Goal: Information Seeking & Learning: Learn about a topic

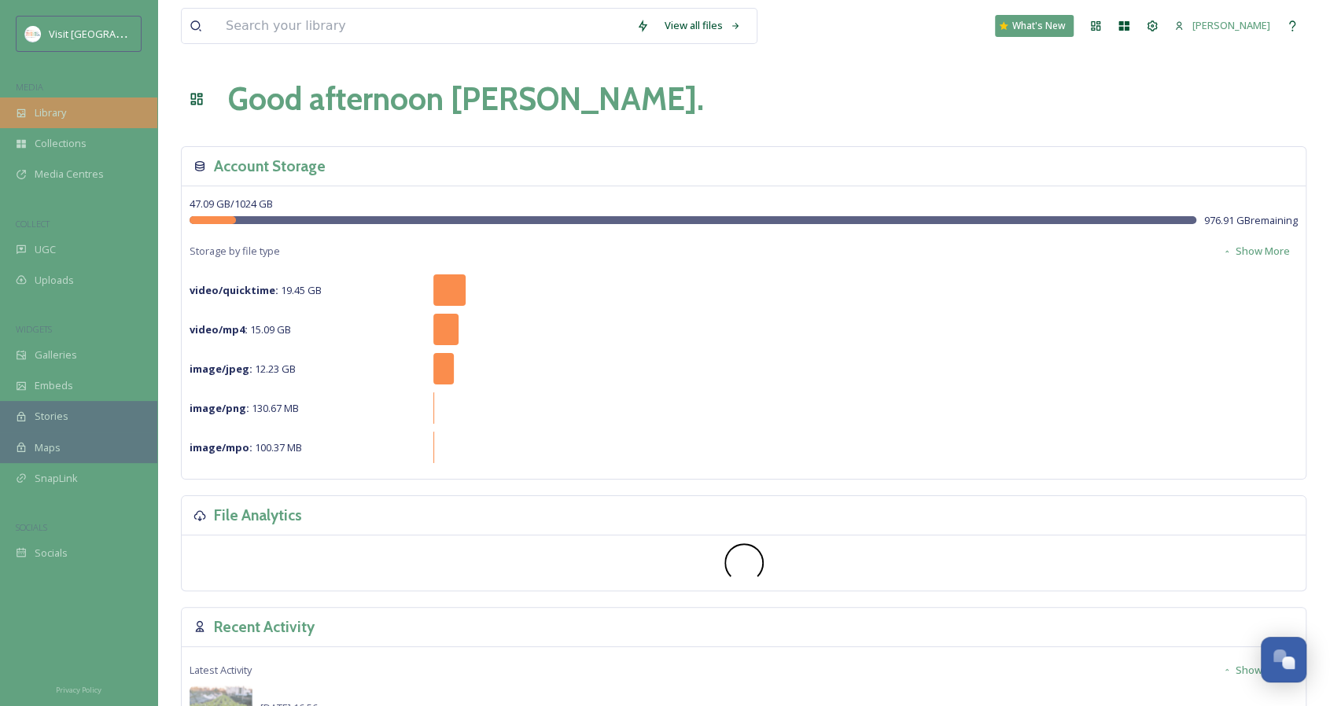
click at [83, 108] on div "Library" at bounding box center [78, 112] width 157 height 31
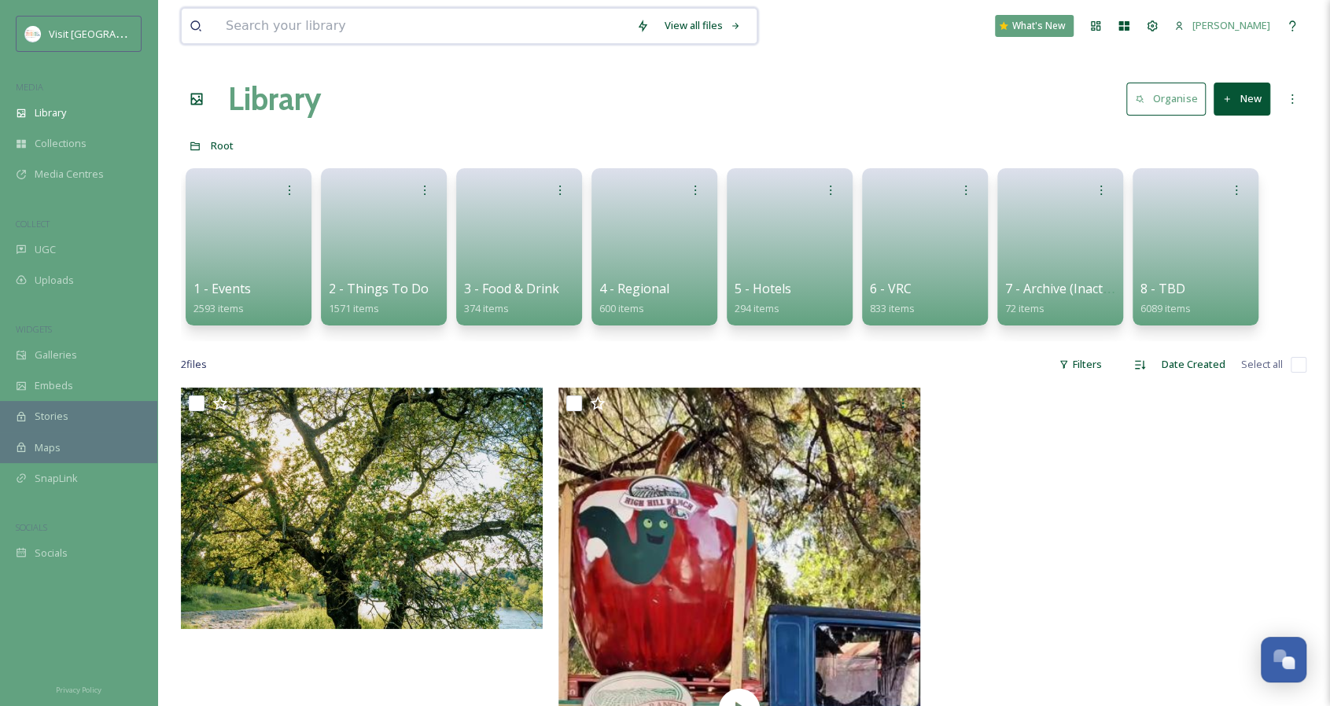
click at [268, 34] on input at bounding box center [423, 26] width 410 height 35
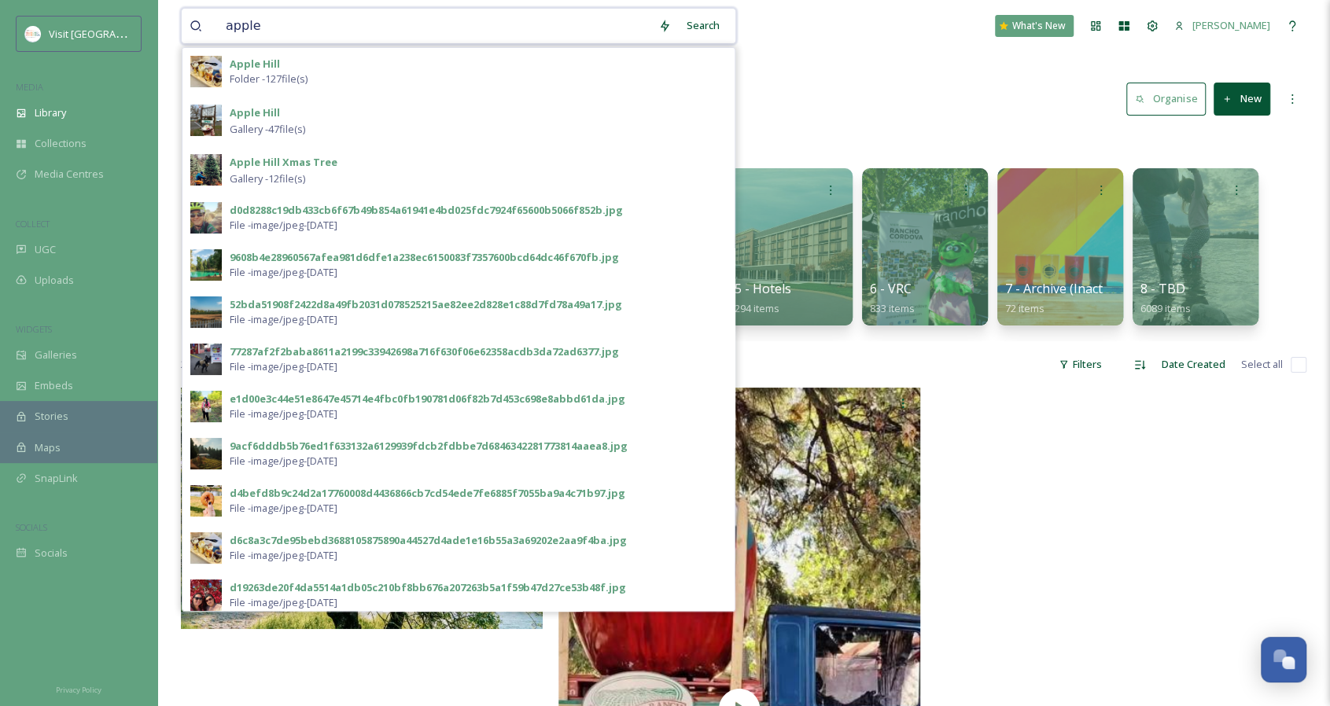
type input "apple"
click at [272, 72] on span "Folder - 127 file(s)" at bounding box center [269, 79] width 78 height 15
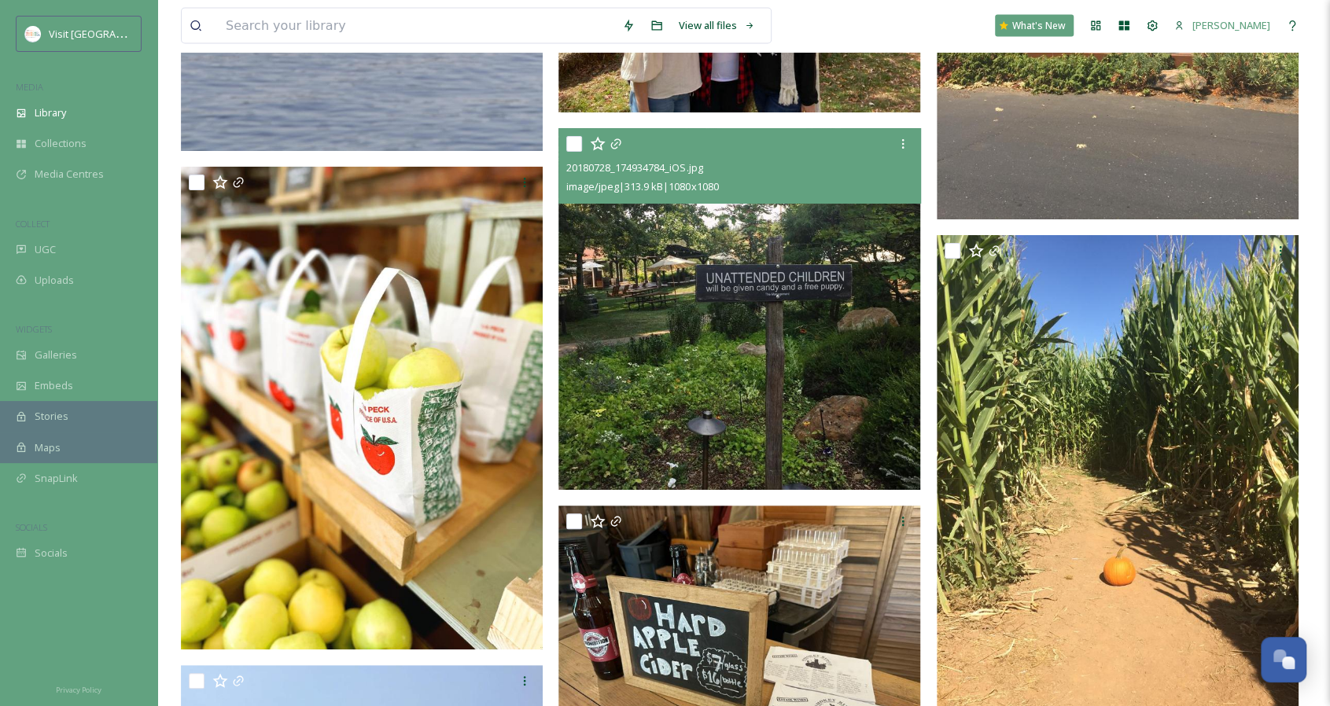
scroll to position [6218, 0]
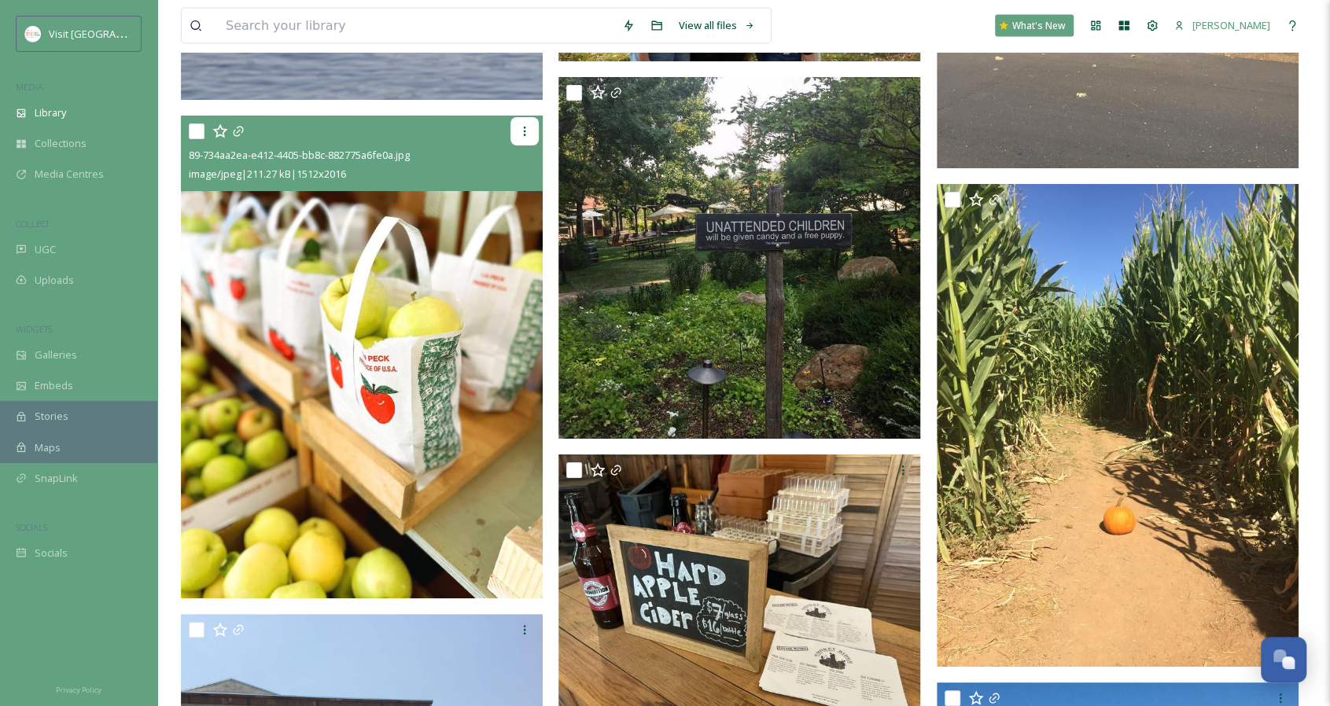
click at [521, 131] on icon at bounding box center [524, 131] width 13 height 13
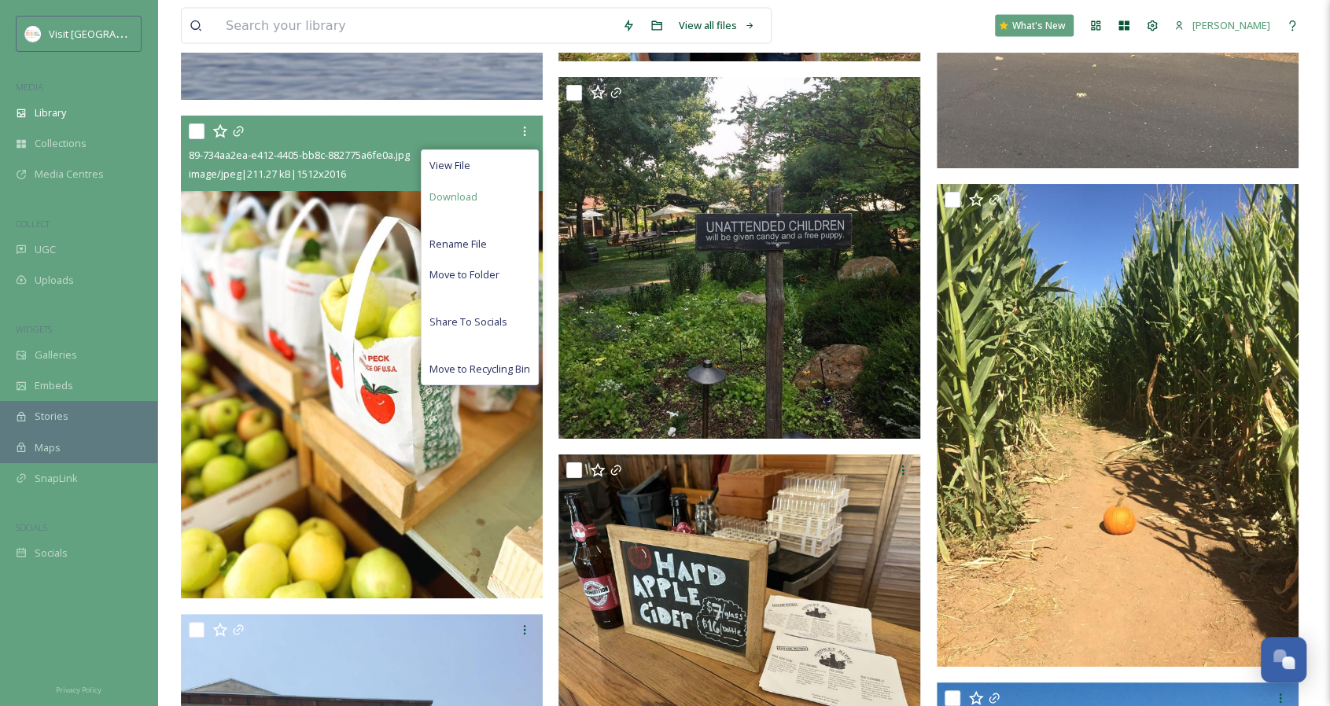
click at [467, 197] on span "Download" at bounding box center [453, 196] width 48 height 15
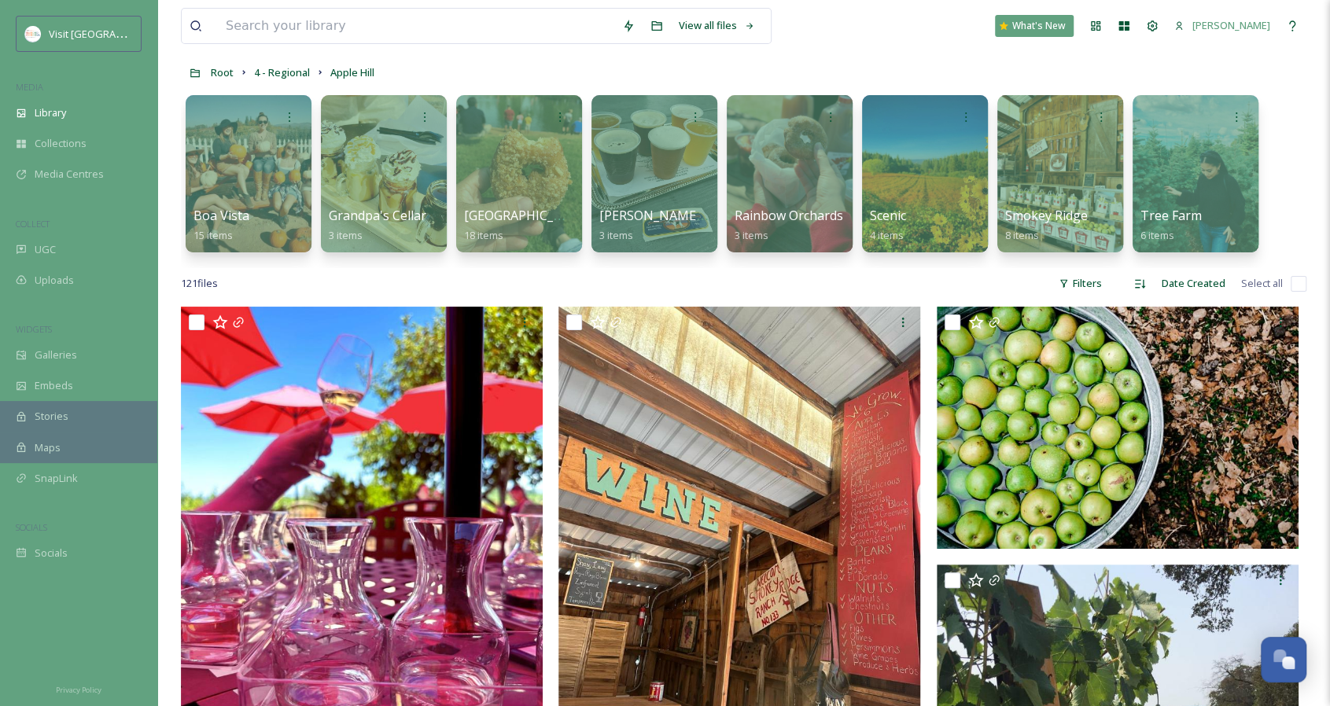
scroll to position [74, 0]
click at [783, 219] on span "Rainbow Orchards" at bounding box center [789, 215] width 111 height 17
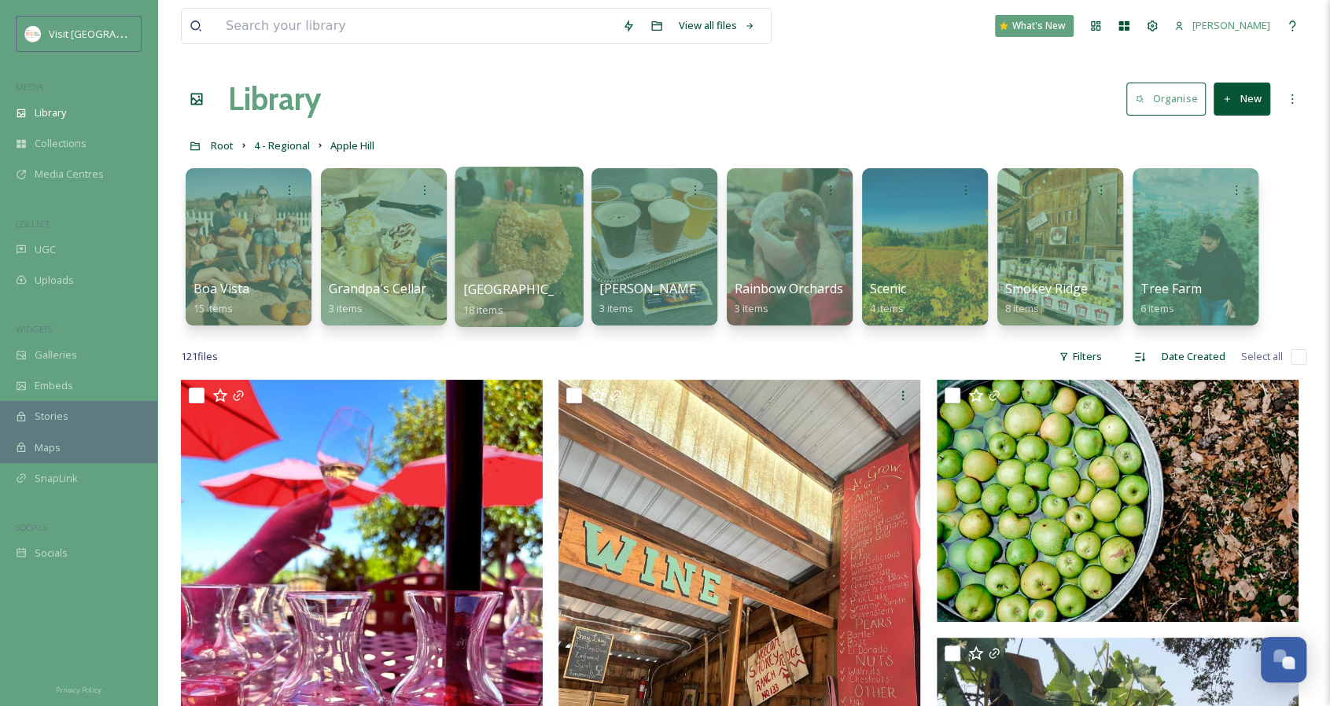
click at [541, 246] on div at bounding box center [518, 247] width 128 height 160
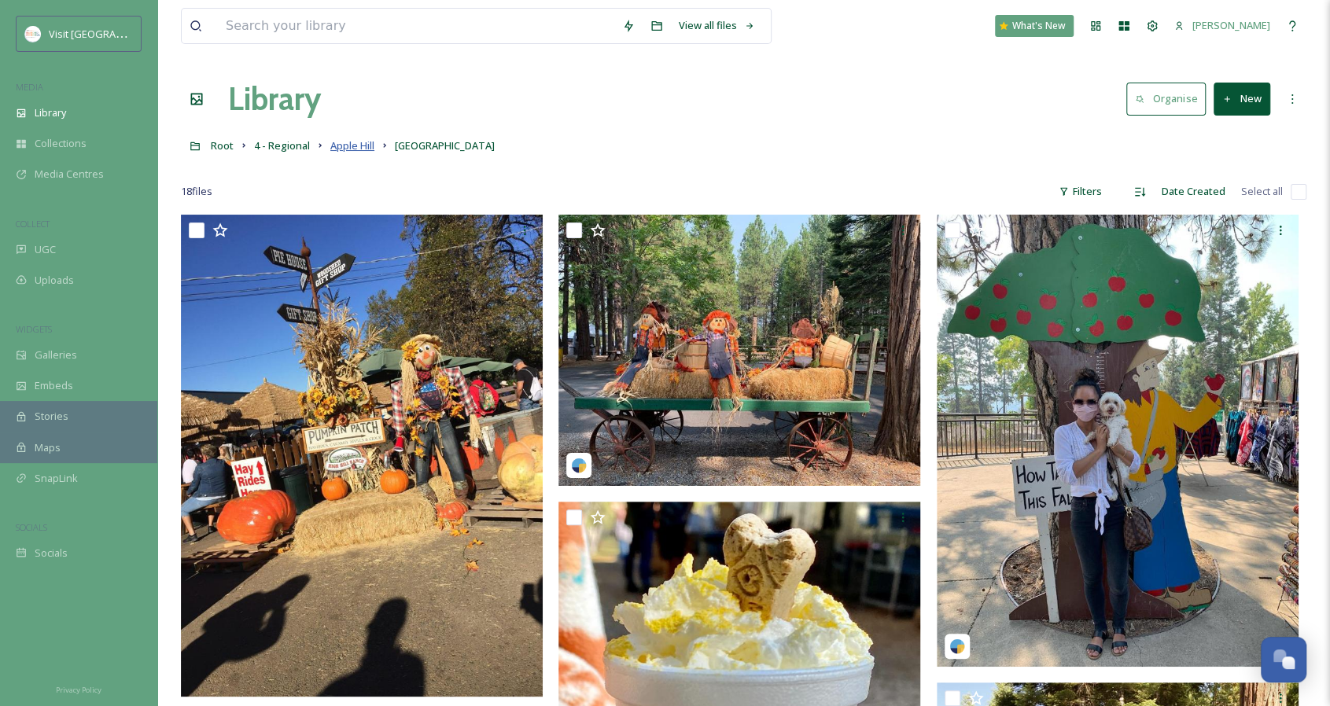
click at [360, 145] on span "Apple Hill" at bounding box center [352, 145] width 44 height 14
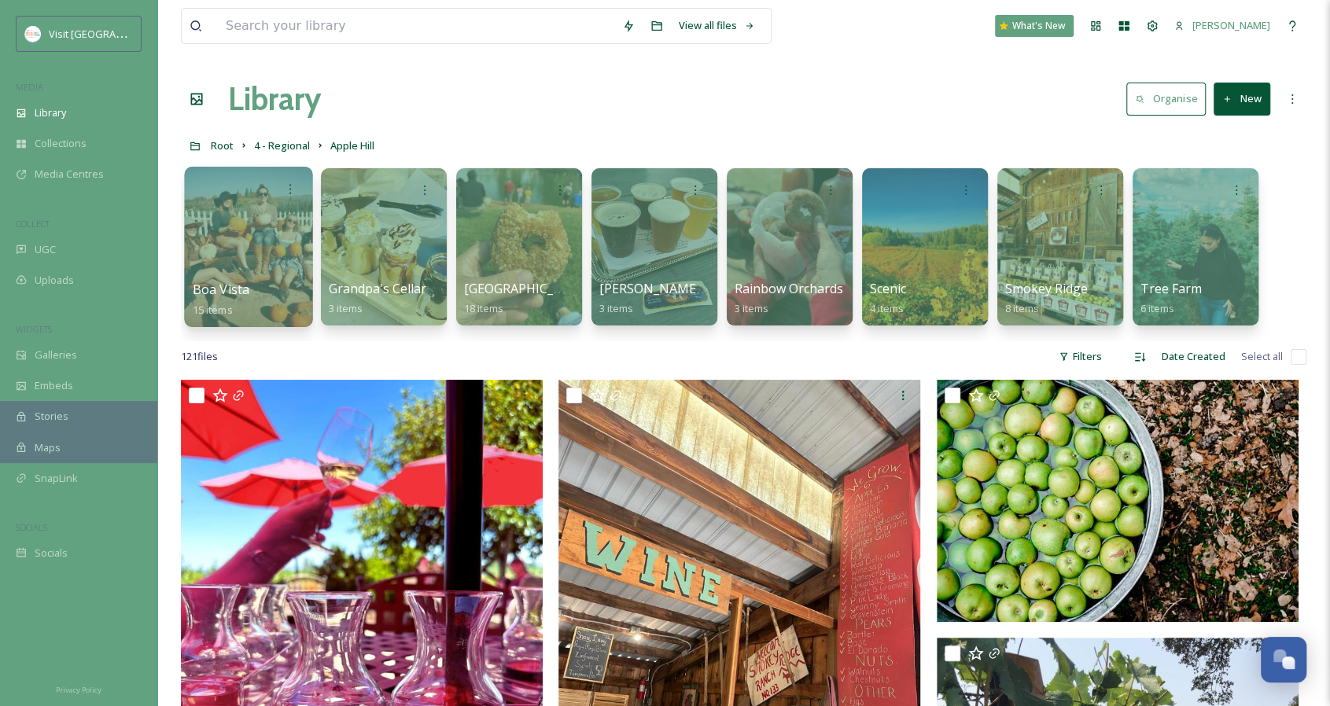
click at [277, 219] on div at bounding box center [248, 247] width 128 height 160
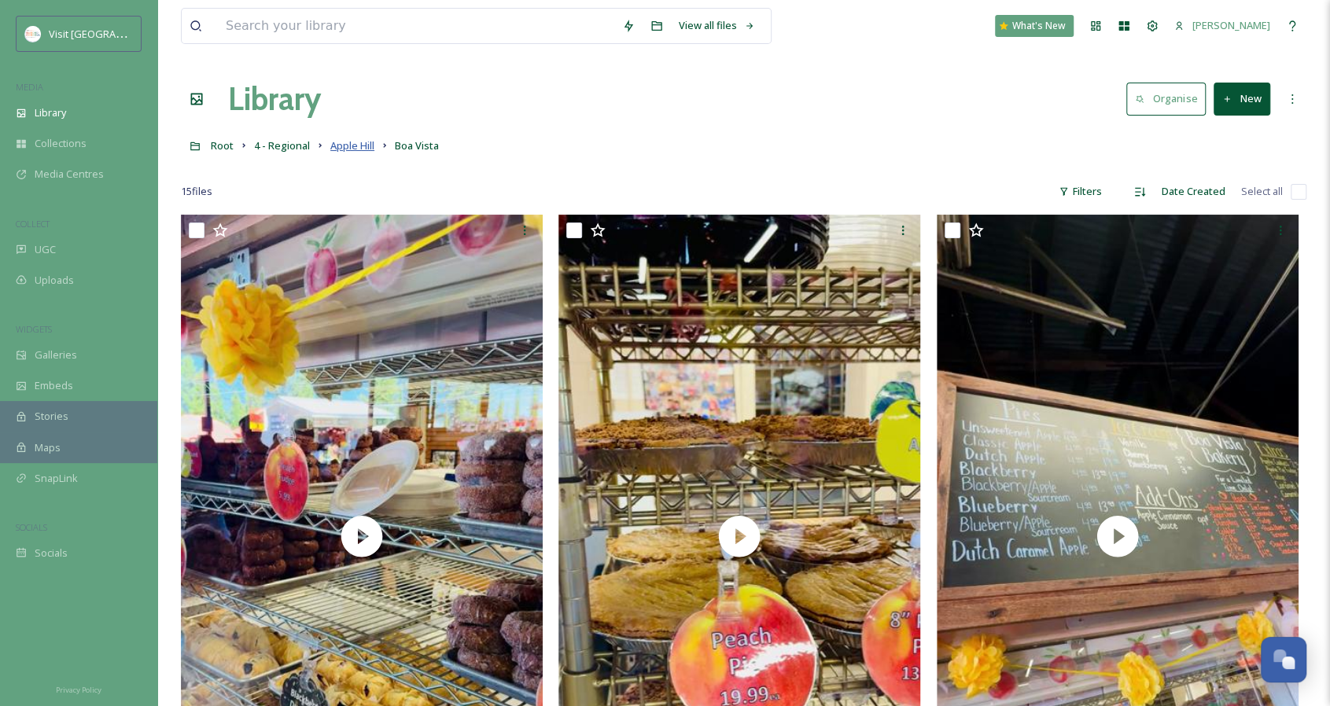
click at [351, 145] on span "Apple Hill" at bounding box center [352, 145] width 44 height 14
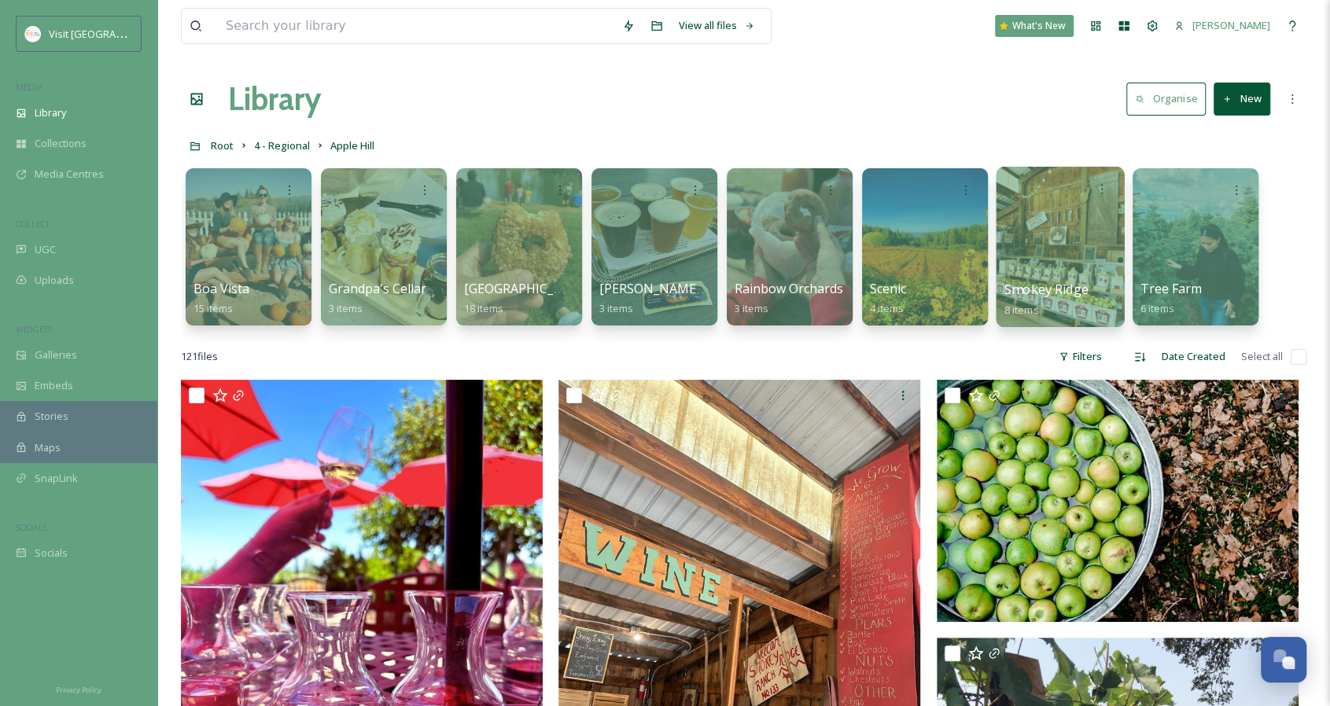
click at [1096, 281] on div "Smokey Ridge 8 items" at bounding box center [1060, 299] width 112 height 39
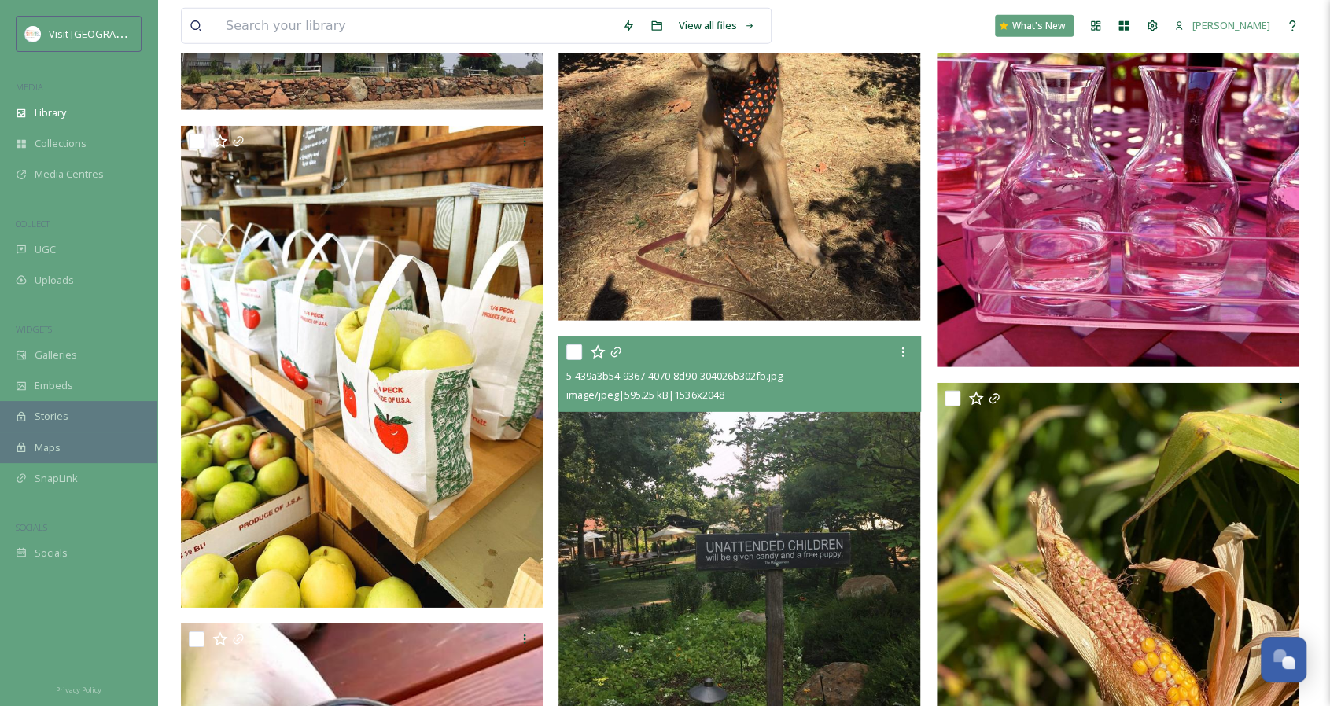
scroll to position [3030, 0]
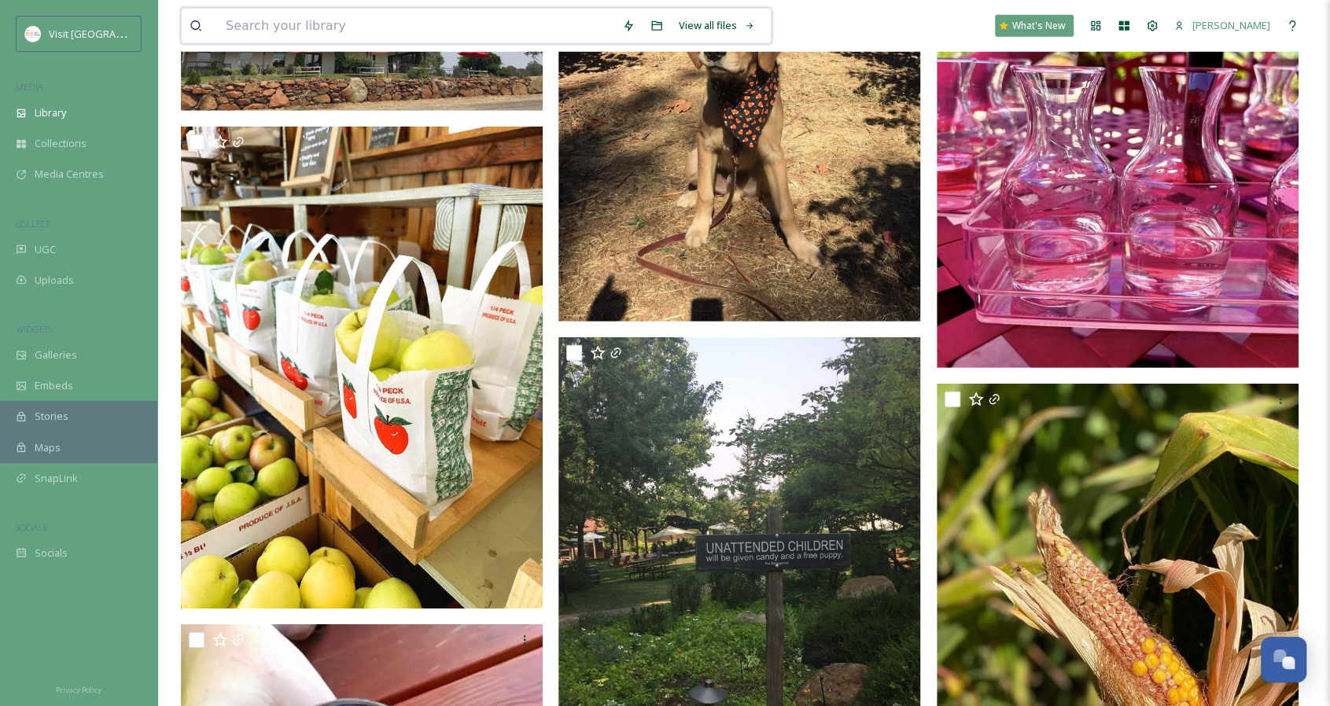
click at [277, 26] on input at bounding box center [416, 26] width 396 height 35
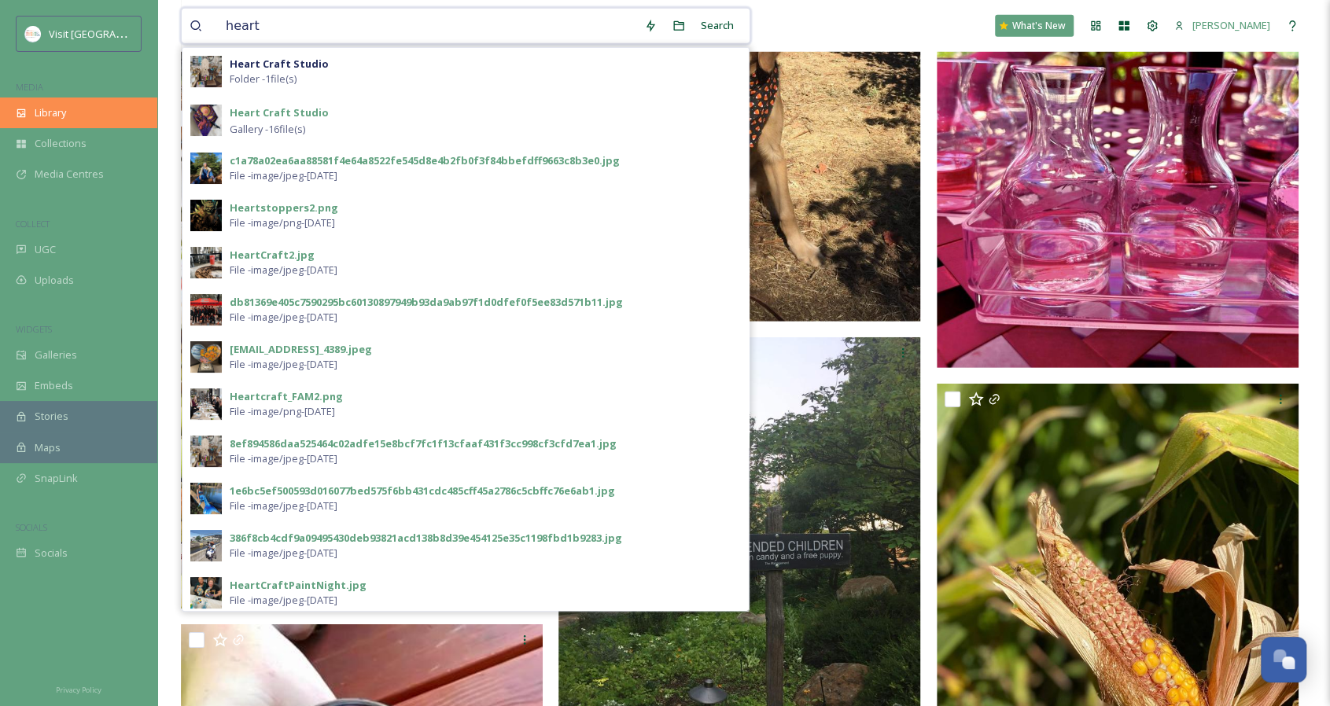
type input "heart"
click at [125, 112] on div "Library" at bounding box center [78, 112] width 157 height 31
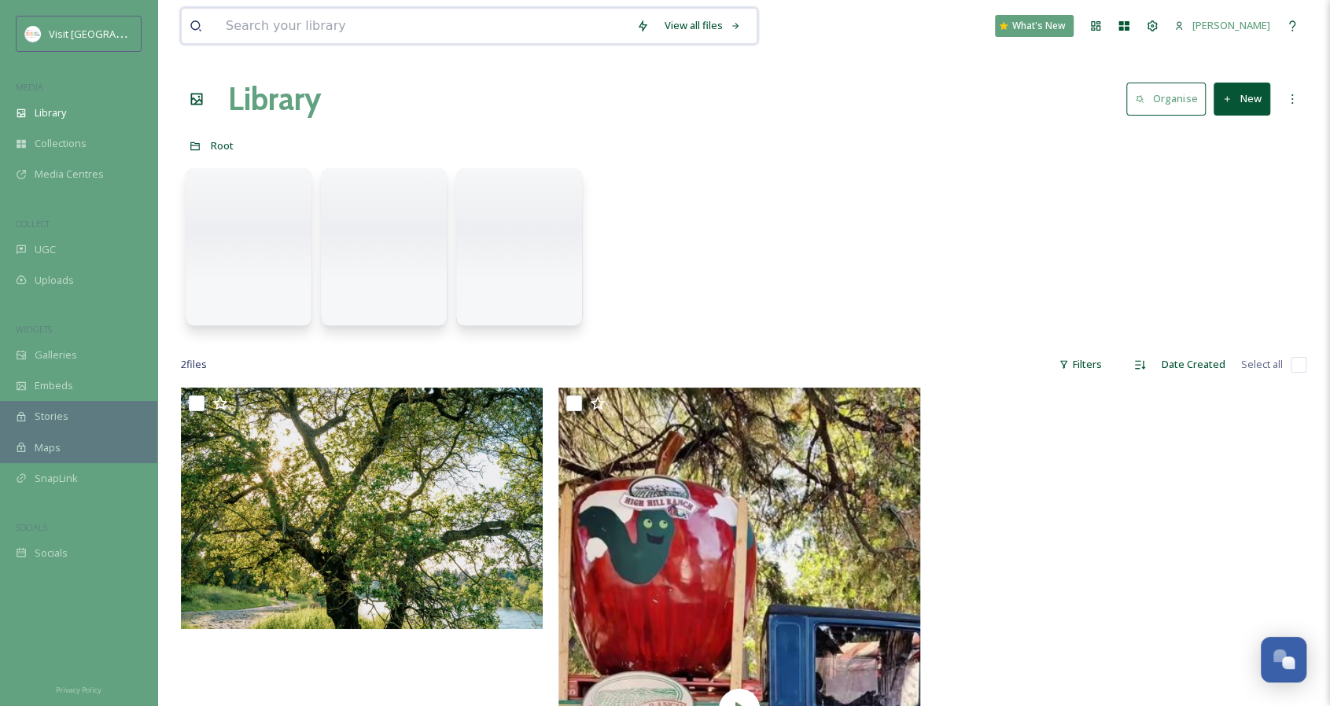
click at [252, 31] on input at bounding box center [423, 26] width 410 height 35
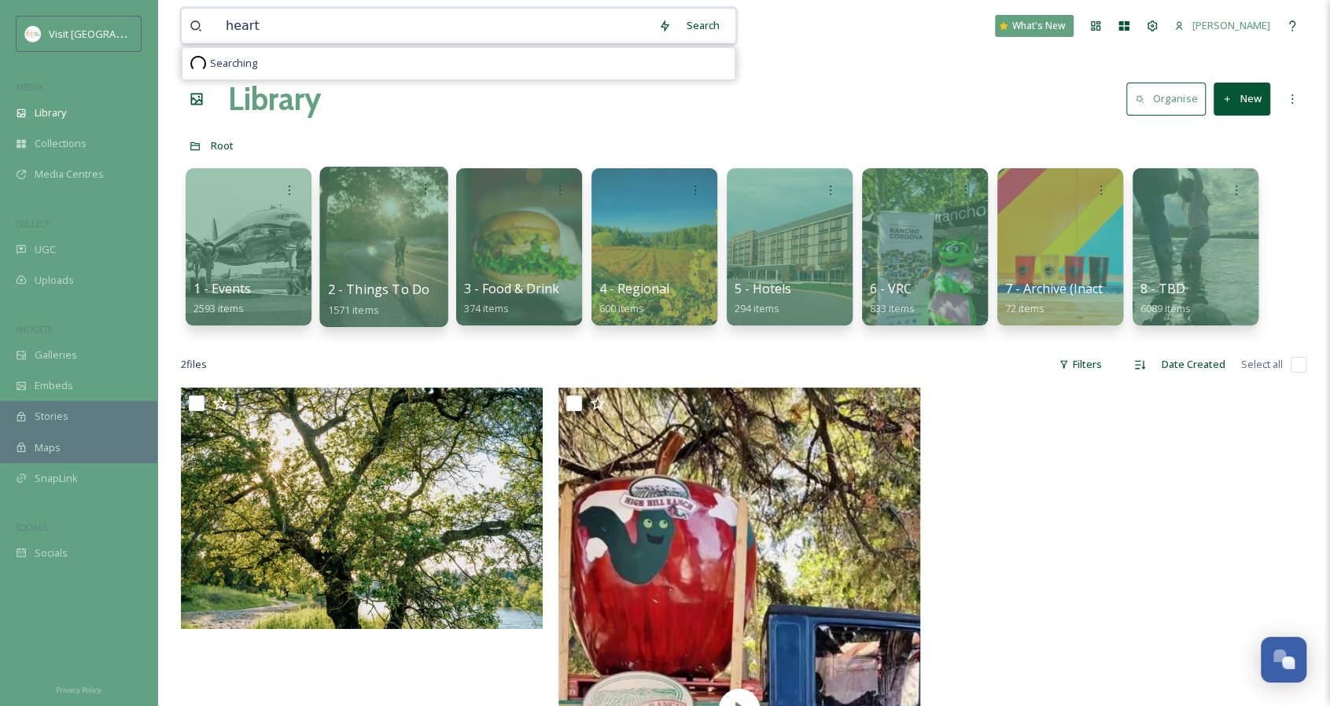
type input "heart"
click at [366, 292] on span "2 - Things To Do" at bounding box center [379, 289] width 102 height 17
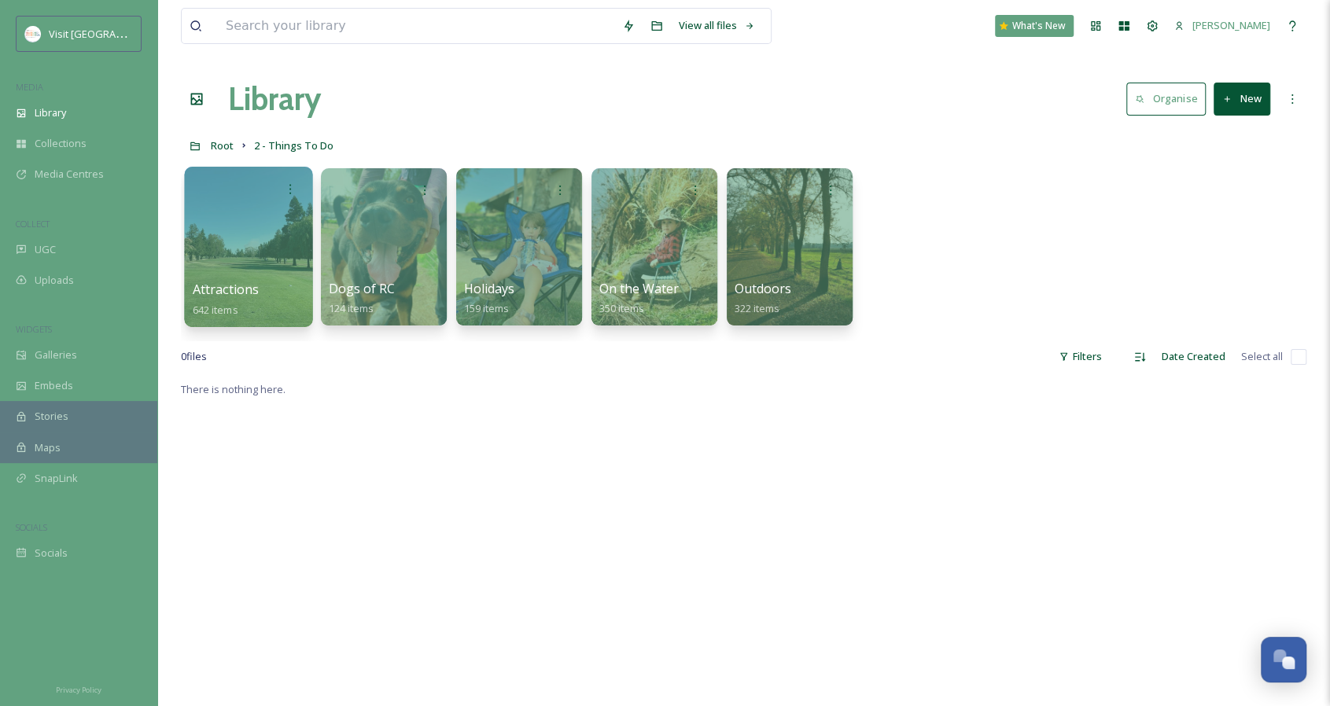
click at [270, 295] on div "Attractions 642 items" at bounding box center [249, 299] width 112 height 39
click at [226, 295] on span "Attractions" at bounding box center [226, 289] width 67 height 17
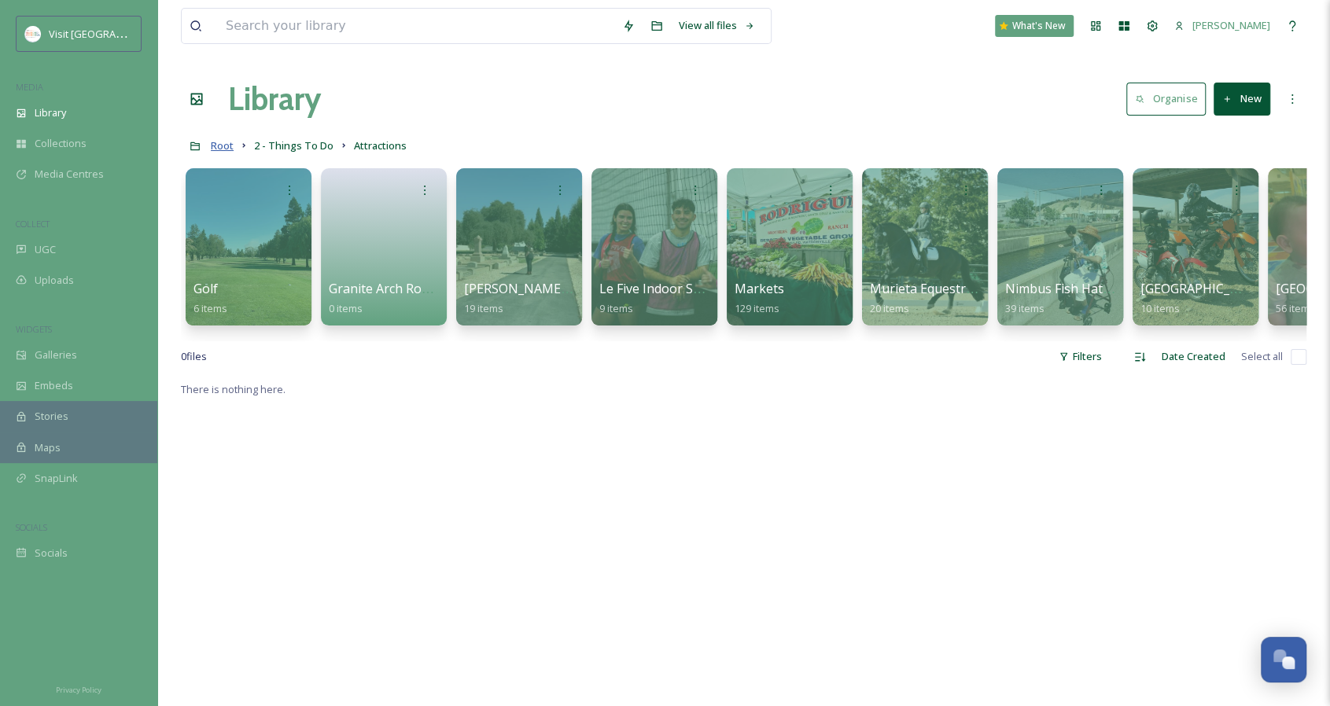
click at [225, 147] on span "Root" at bounding box center [222, 145] width 23 height 14
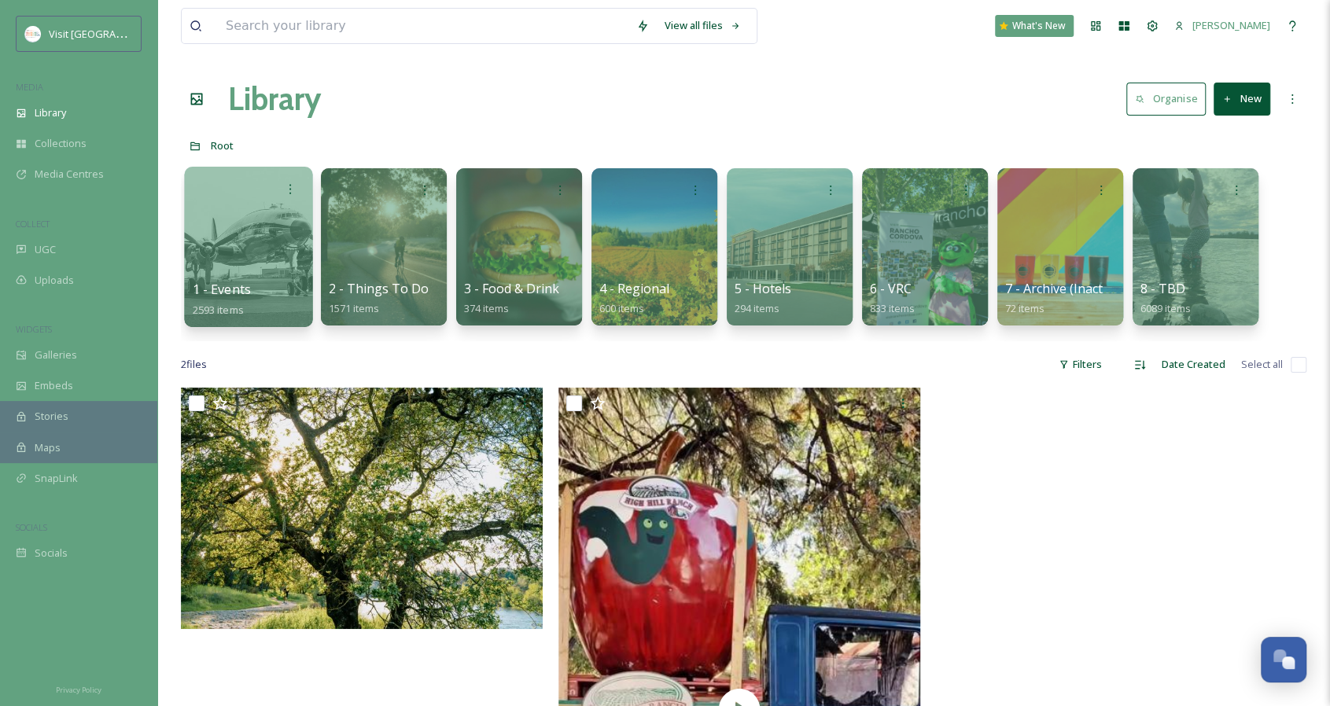
click at [267, 285] on div "1 - Events 2593 items" at bounding box center [249, 299] width 112 height 39
click at [241, 287] on span "1 - Events" at bounding box center [222, 289] width 58 height 17
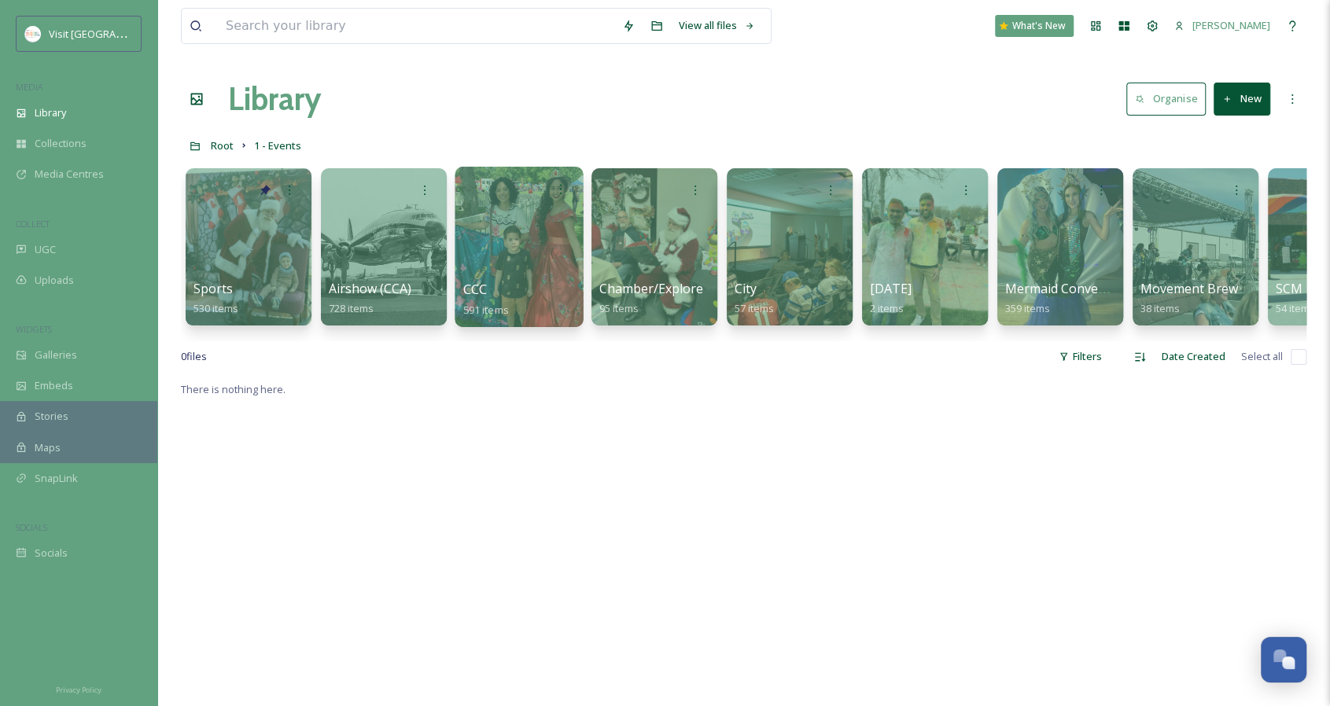
click at [484, 277] on div at bounding box center [518, 247] width 128 height 160
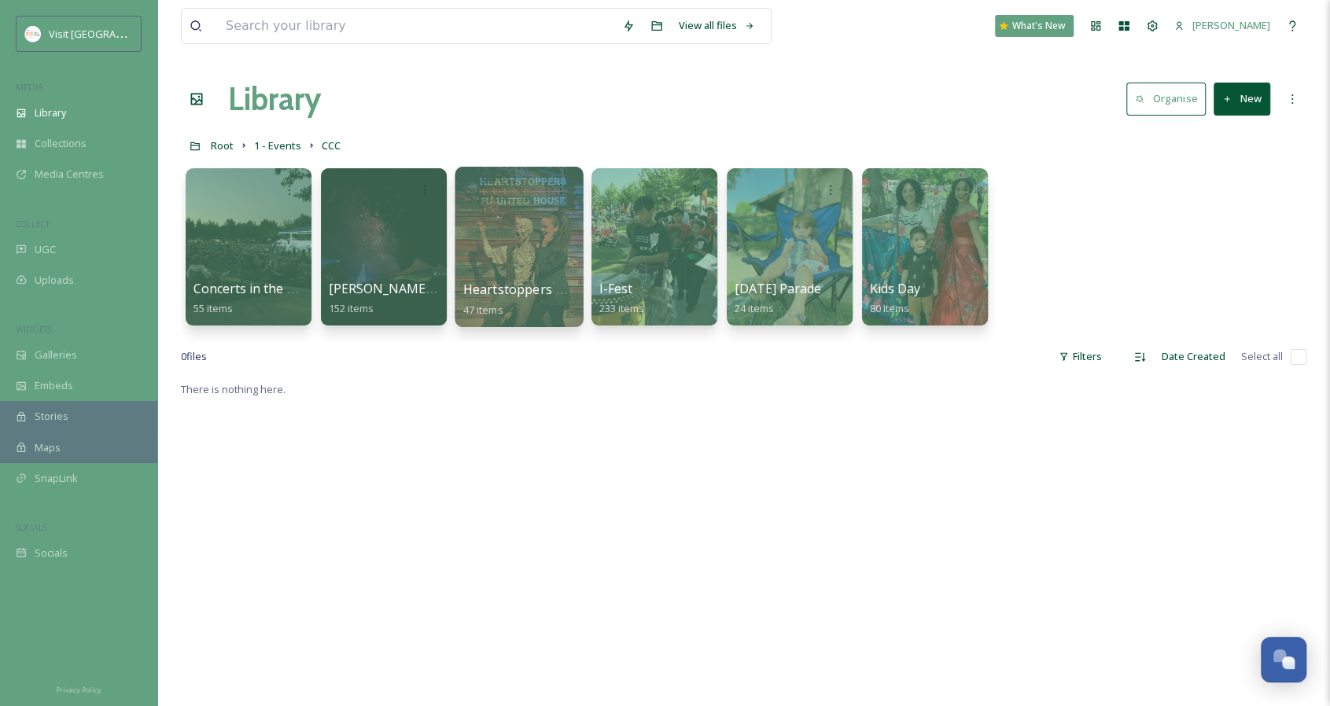
click at [517, 287] on span "Heartstoppers Haunted House" at bounding box center [556, 289] width 187 height 17
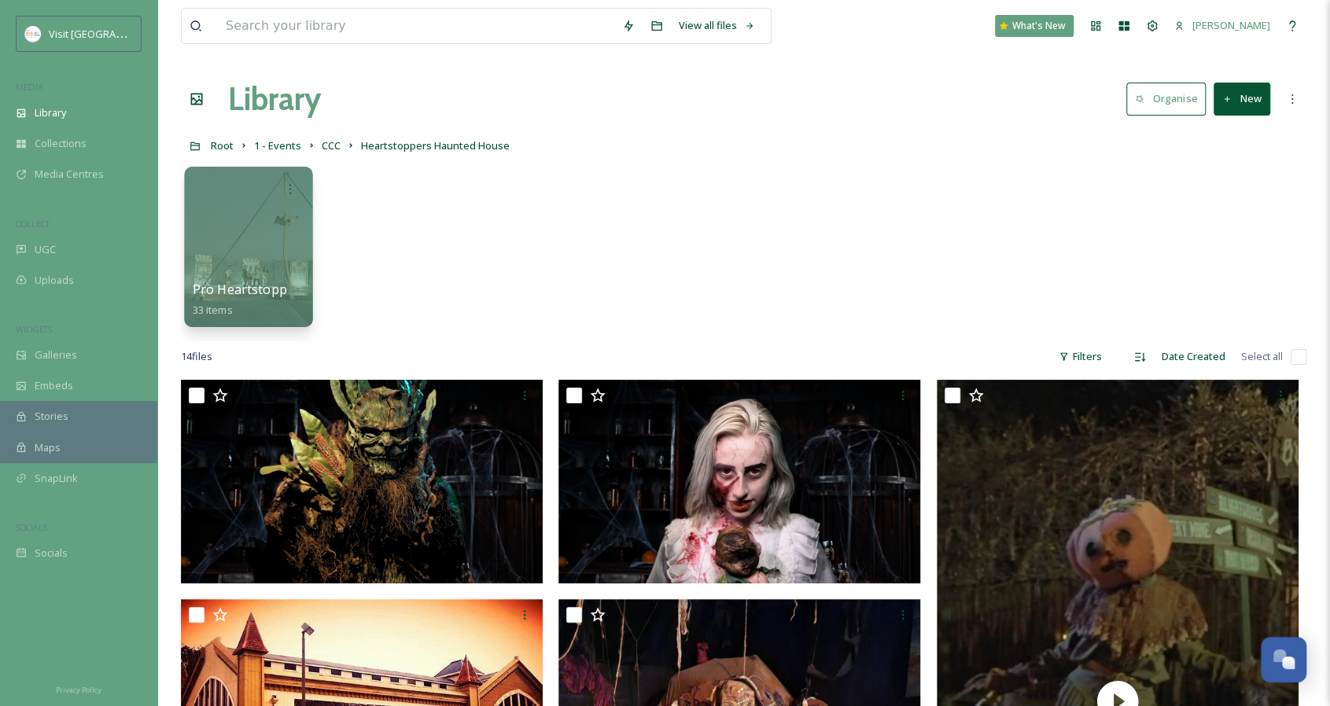
click at [244, 286] on span "Pro Heartstoppers Content" at bounding box center [276, 289] width 166 height 17
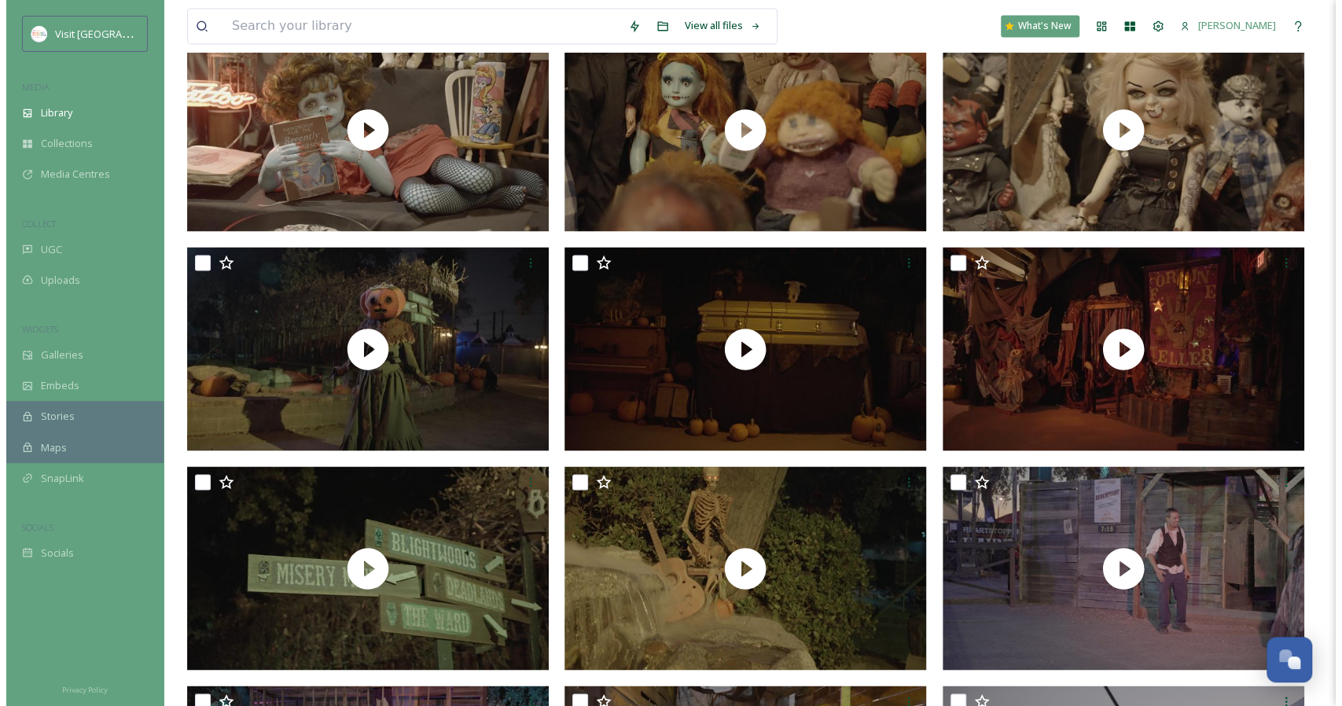
scroll to position [1503, 0]
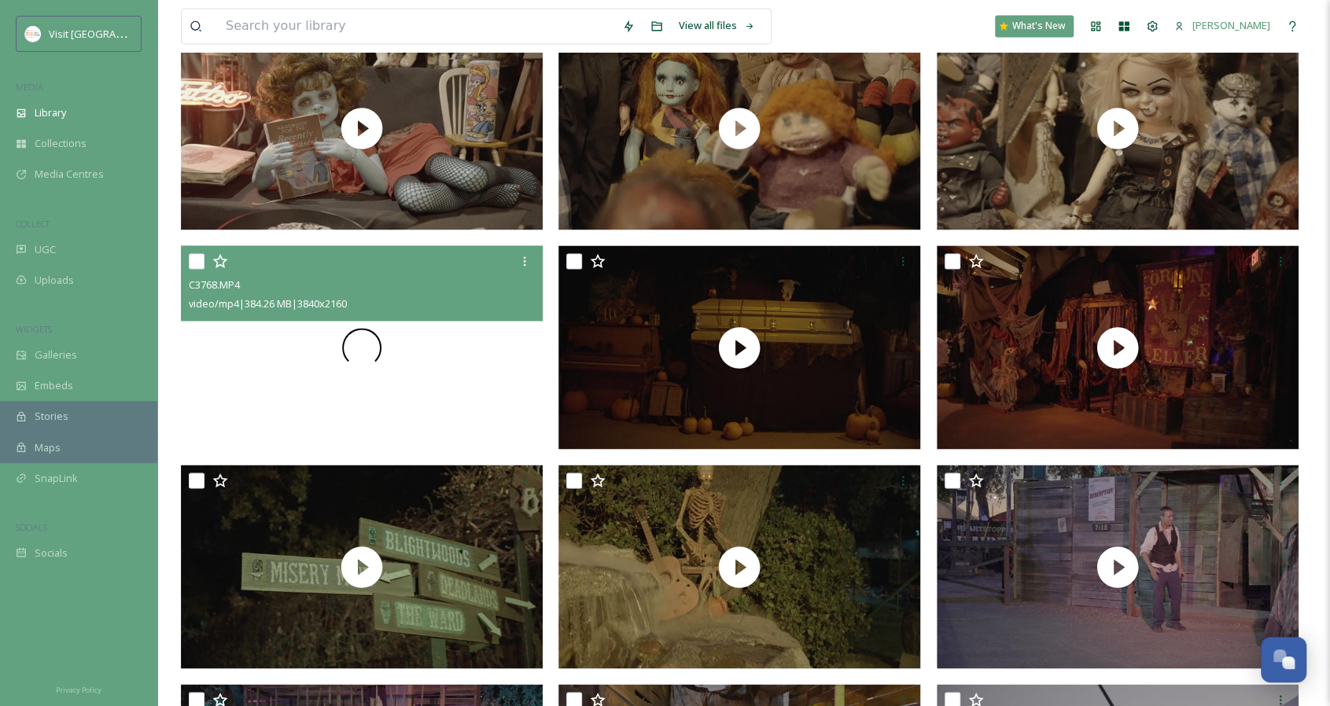
click at [475, 347] on div at bounding box center [362, 347] width 362 height 204
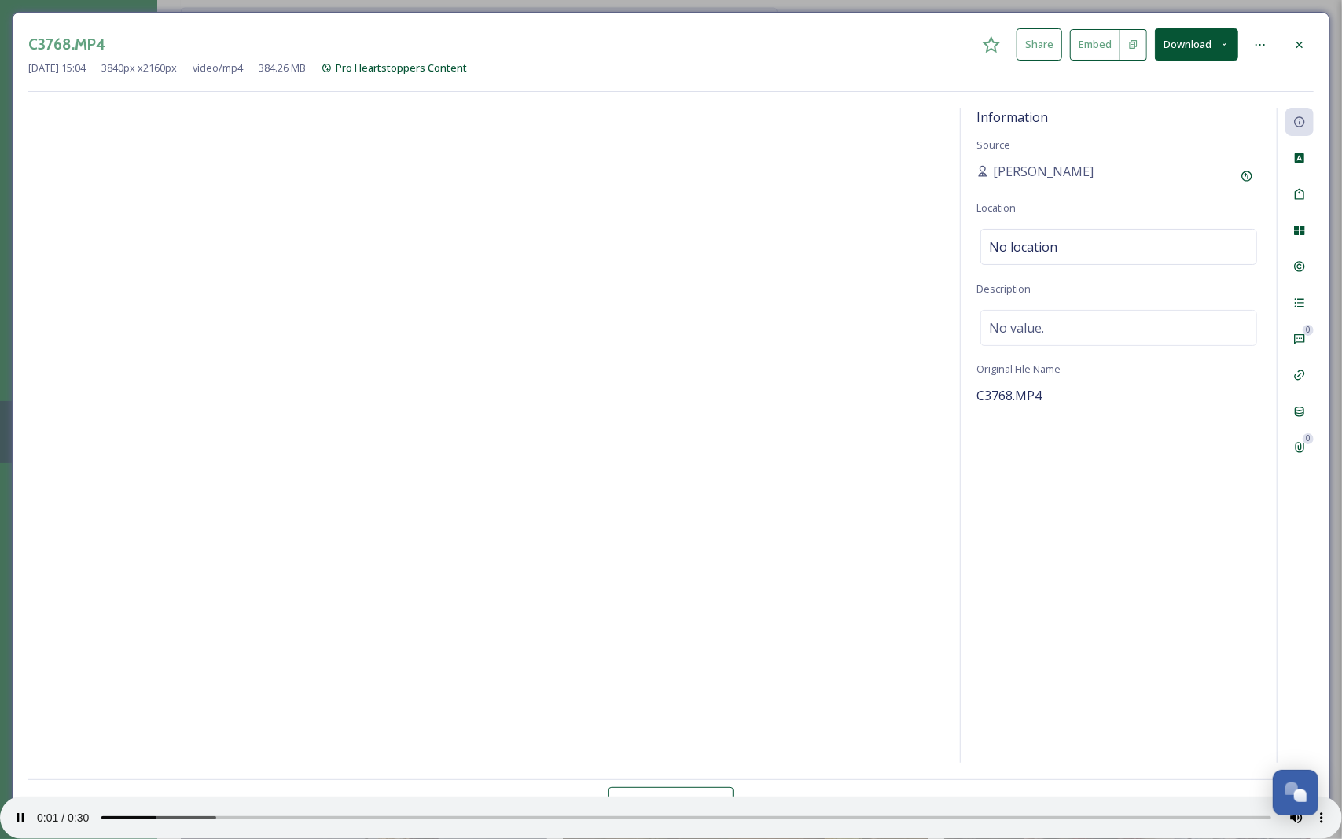
click at [189, 705] on video at bounding box center [671, 419] width 1342 height 839
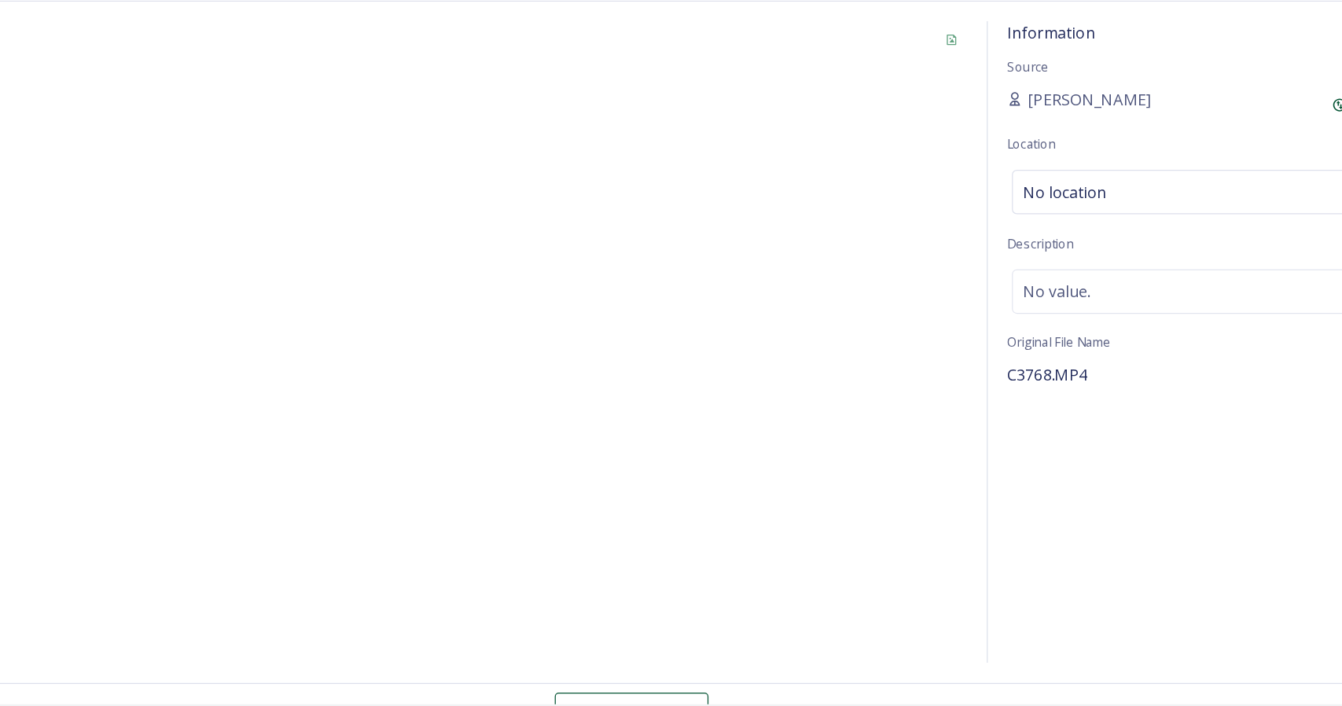
scroll to position [1503, 0]
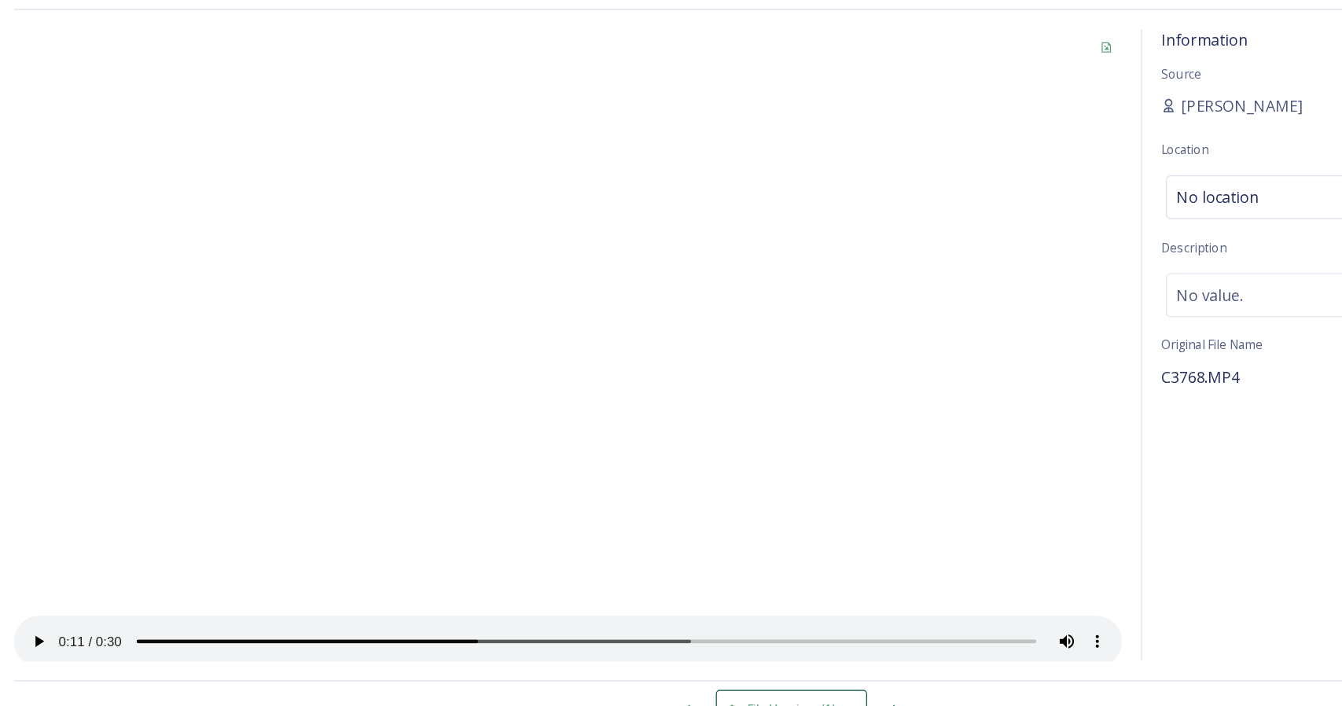
click at [674, 276] on video at bounding box center [486, 374] width 916 height 524
drag, startPoint x: 50, startPoint y: 598, endPoint x: 127, endPoint y: 653, distance: 94.1
click at [127, 653] on div "File Versions (1)" at bounding box center [671, 661] width 1286 height 31
